Goal: Task Accomplishment & Management: Use online tool/utility

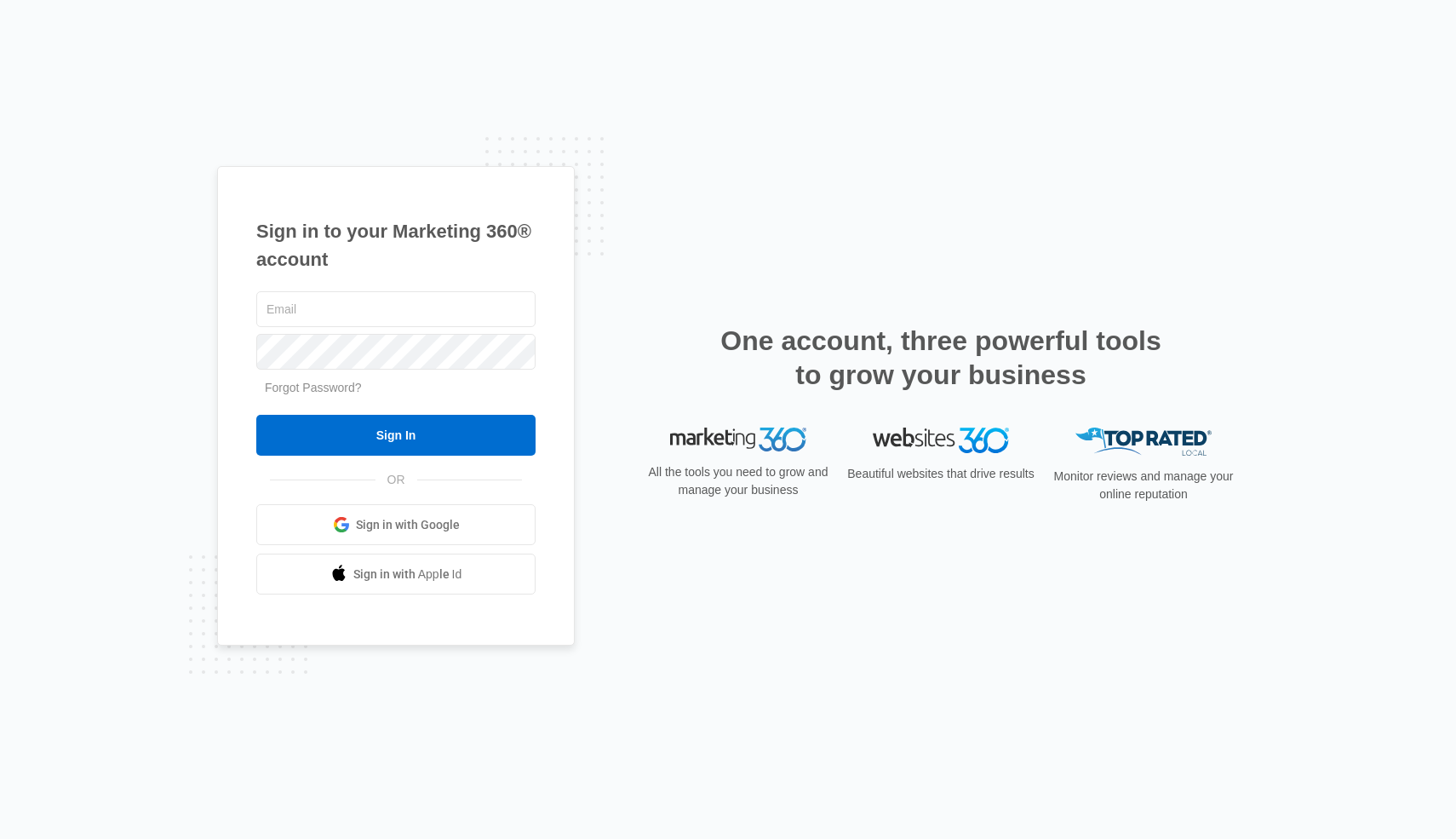
type input "[EMAIL_ADDRESS][PERSON_NAME][DOMAIN_NAME]"
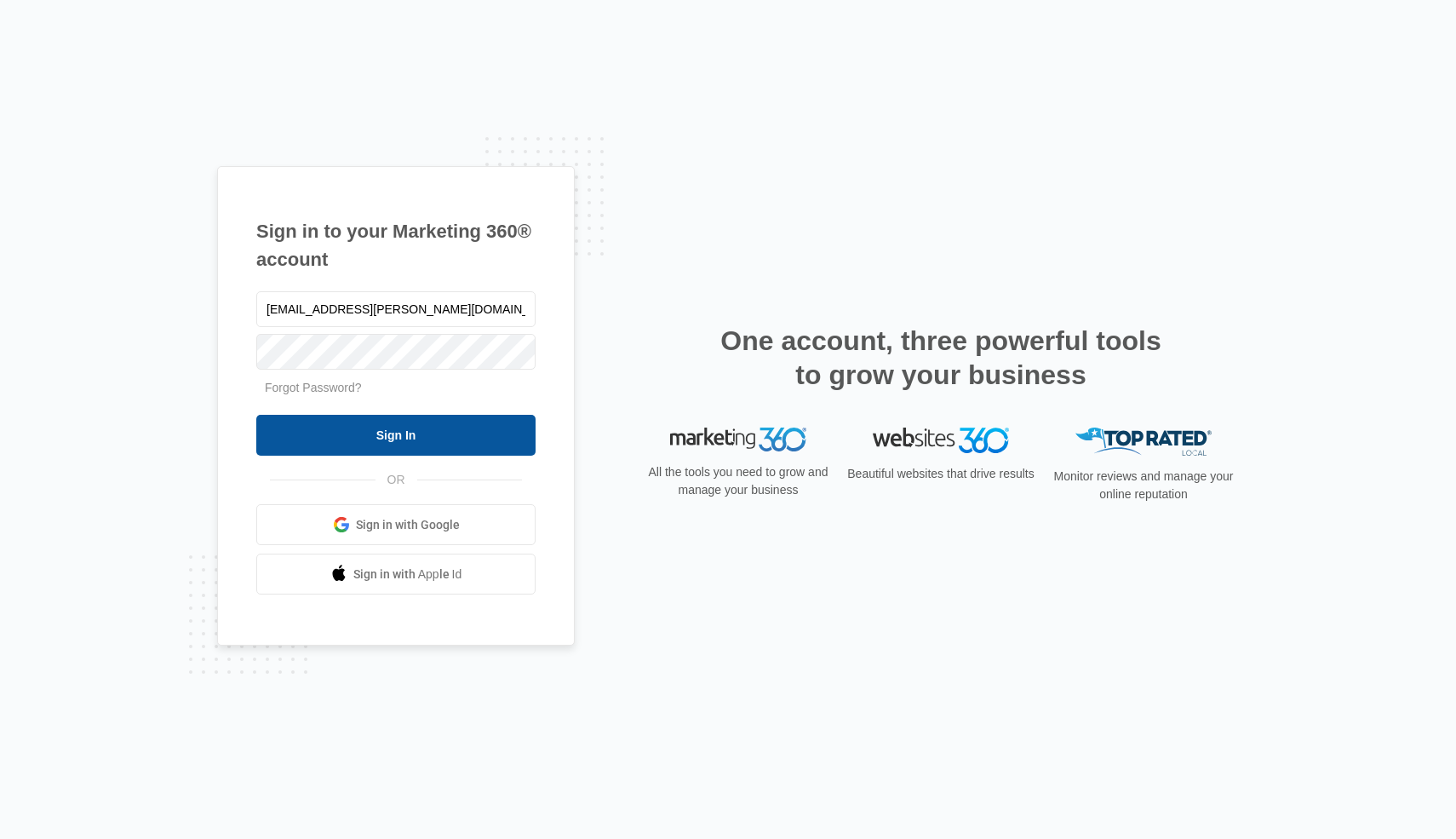
click at [506, 424] on input "Sign In" at bounding box center [395, 435] width 279 height 41
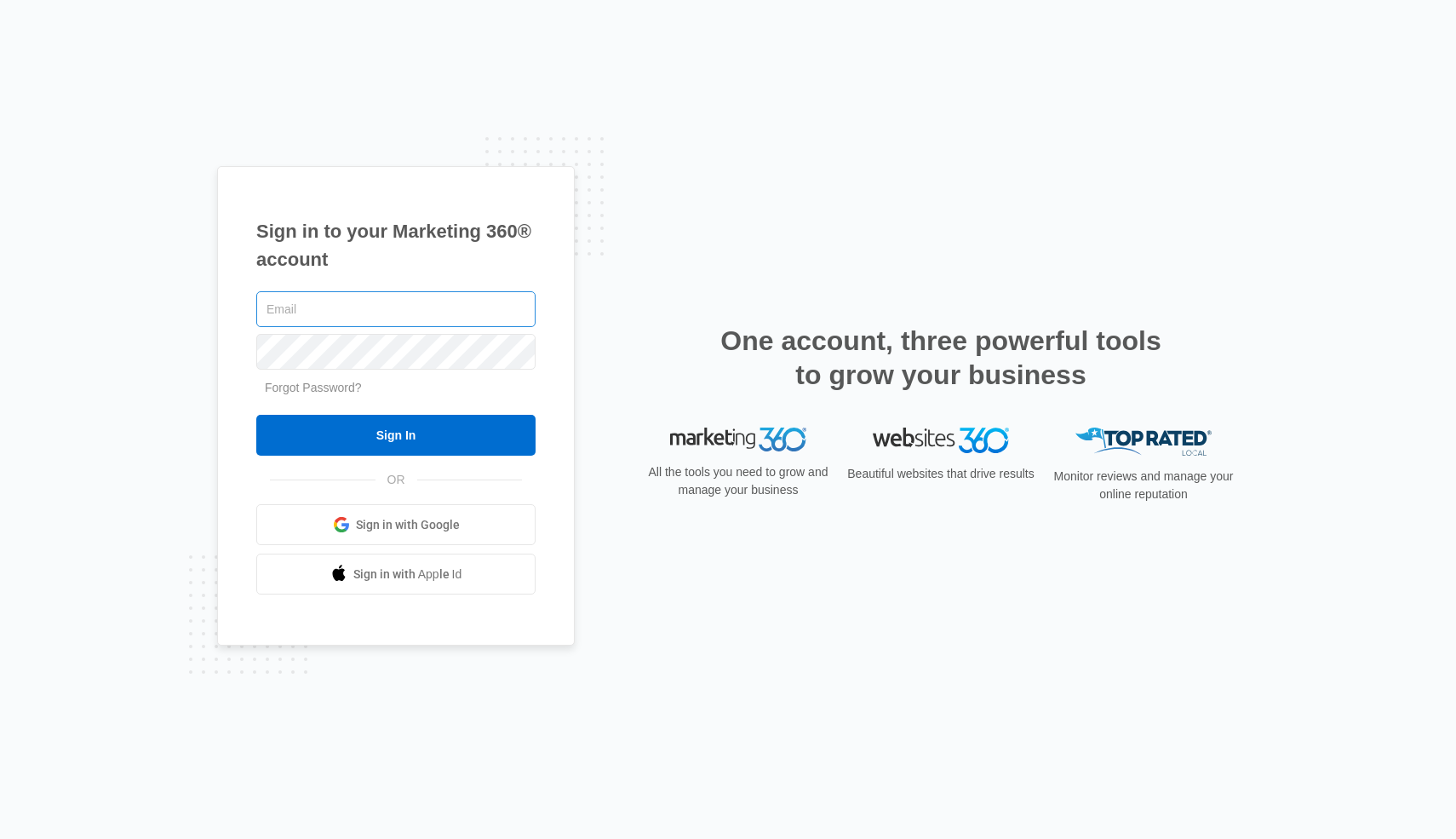
click at [492, 319] on input "text" at bounding box center [395, 308] width 279 height 36
type input "[EMAIL_ADDRESS][PERSON_NAME][DOMAIN_NAME]"
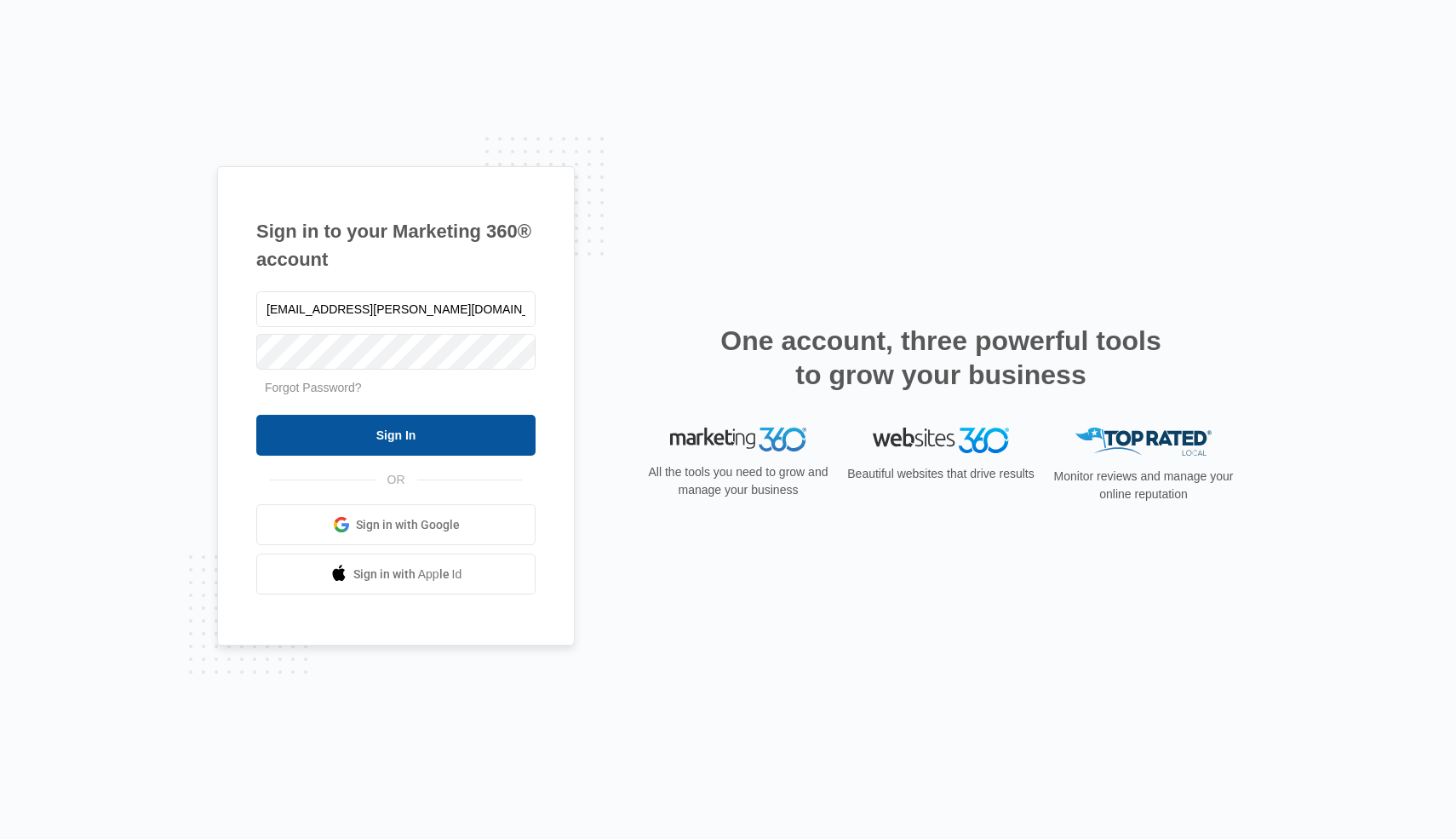
click at [518, 443] on input "Sign In" at bounding box center [395, 435] width 279 height 41
